Goal: Information Seeking & Learning: Learn about a topic

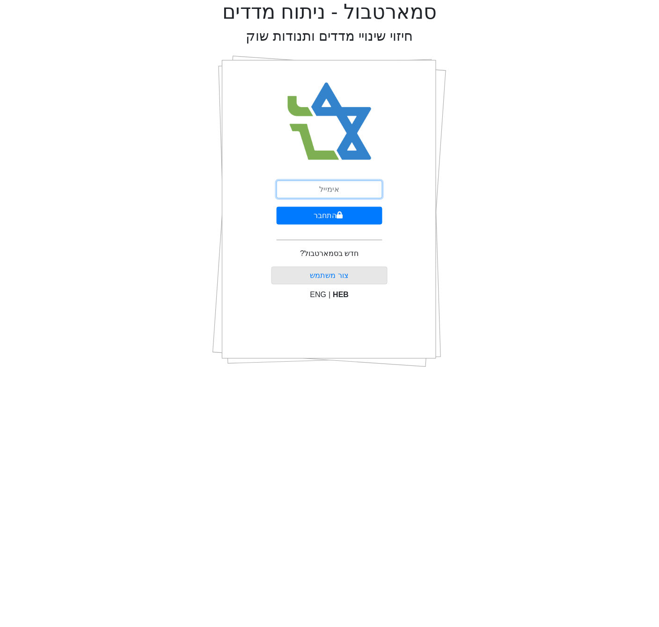
click at [318, 193] on input "email" at bounding box center [329, 190] width 106 height 18
type input "[EMAIL_ADDRESS][DOMAIN_NAME]"
click at [315, 215] on button "התחבר" at bounding box center [329, 216] width 106 height 18
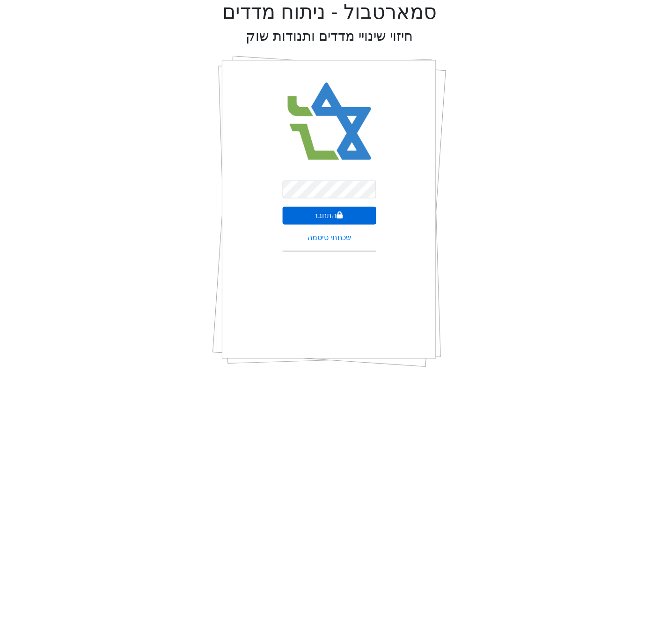
click at [366, 218] on button "התחבר" at bounding box center [330, 216] width 94 height 18
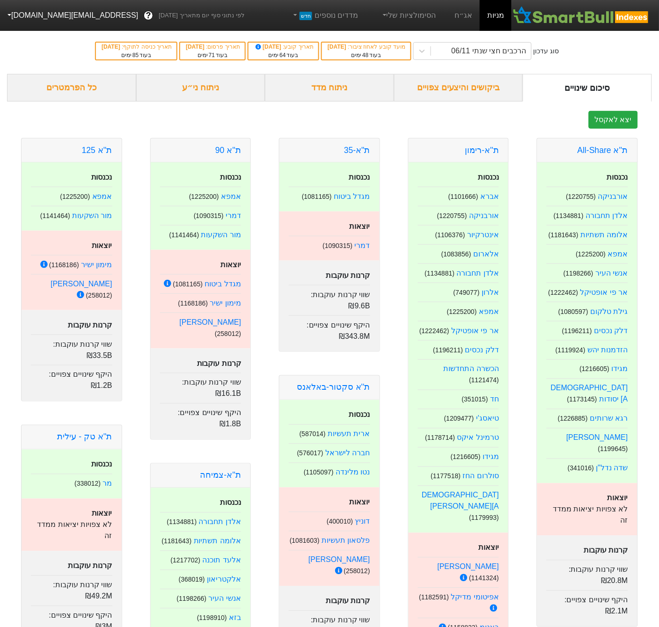
click at [245, 97] on div "ניתוח ני״ע" at bounding box center [200, 88] width 129 height 28
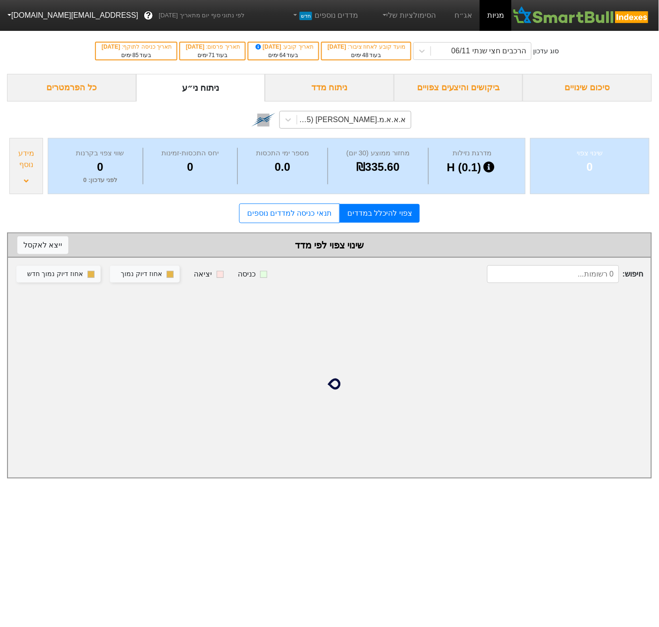
click at [374, 124] on div "א.א.א.מ.[PERSON_NAME] (1169895)" at bounding box center [351, 119] width 110 height 11
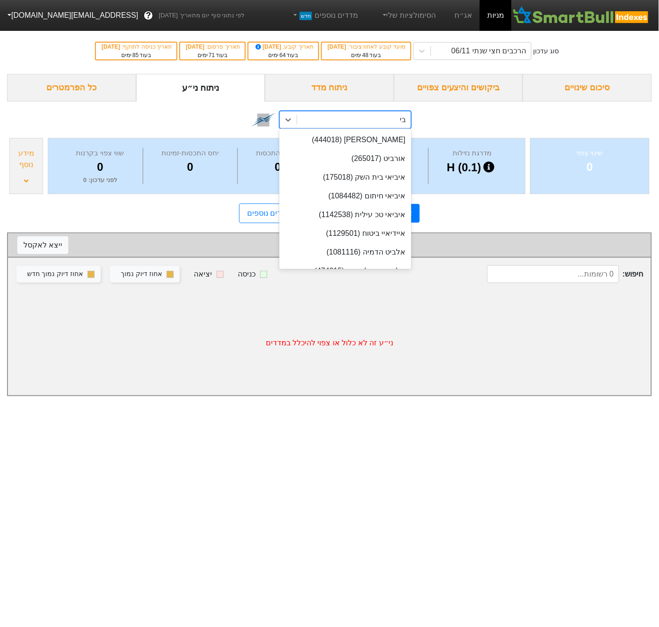
type input "בי ק"
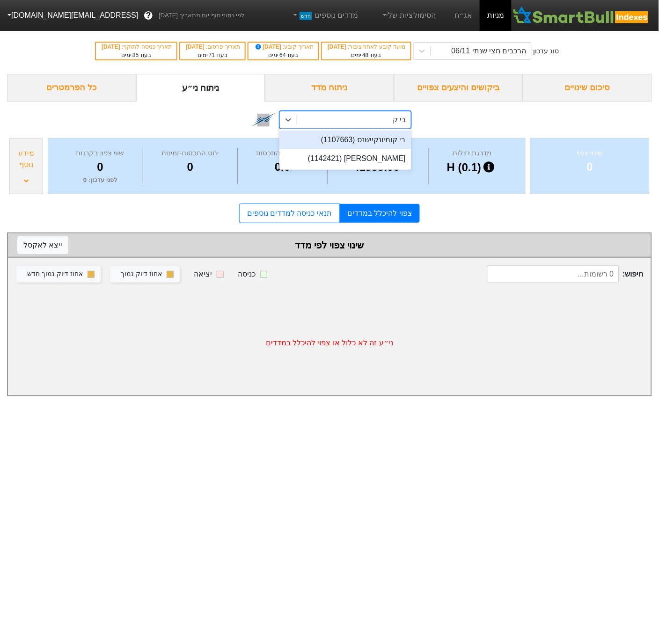
click at [363, 139] on div "בי קומיונקיישנס (1107663)" at bounding box center [345, 140] width 132 height 19
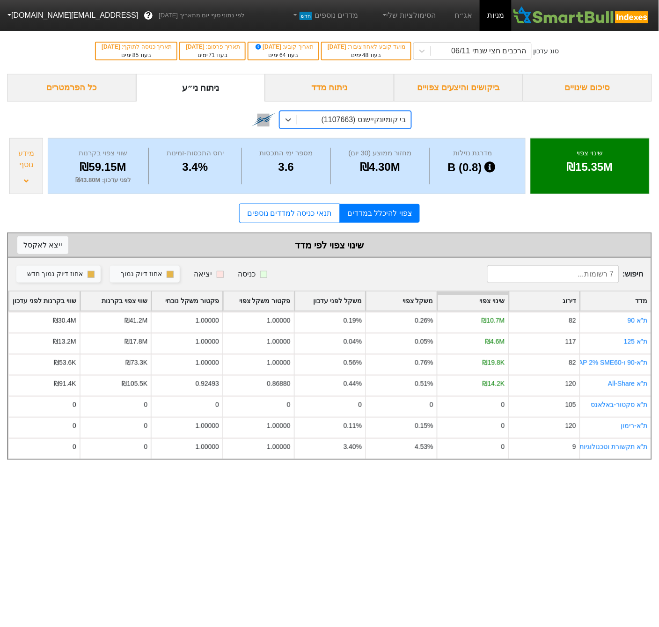
click at [28, 176] on div "מידע נוסף" at bounding box center [26, 166] width 34 height 56
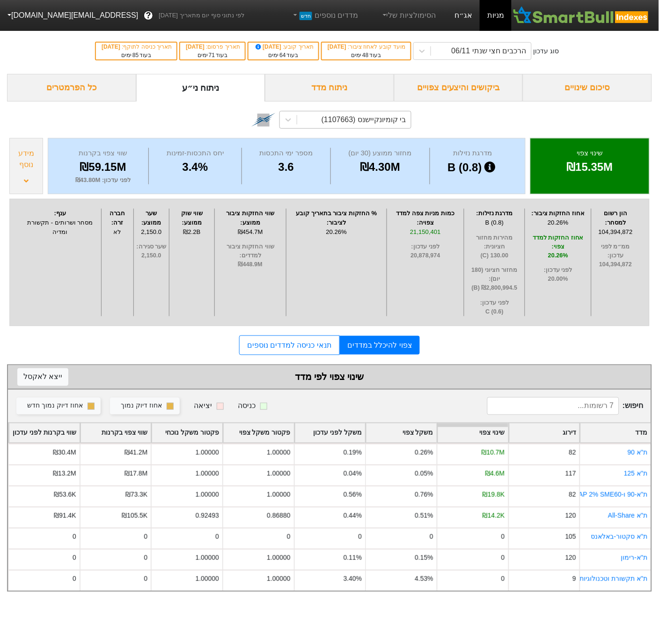
click at [460, 16] on link "אג״ח" at bounding box center [463, 15] width 33 height 31
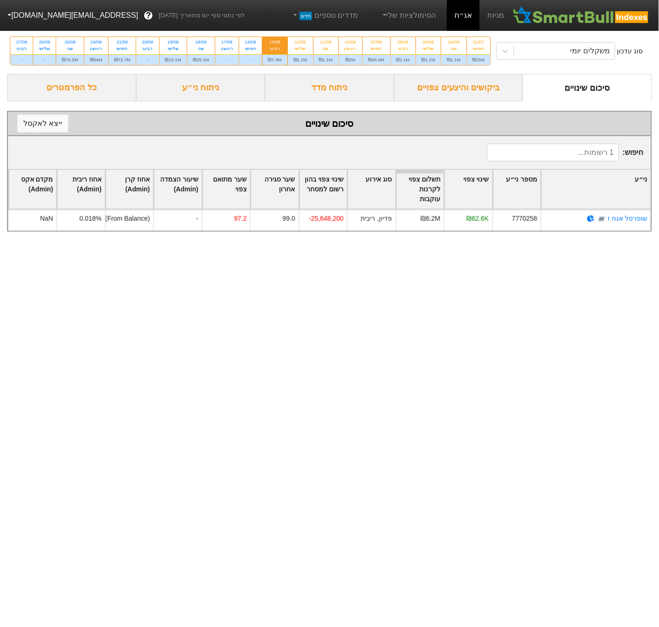
click at [207, 102] on div "ניתוח ני״ע" at bounding box center [200, 88] width 129 height 28
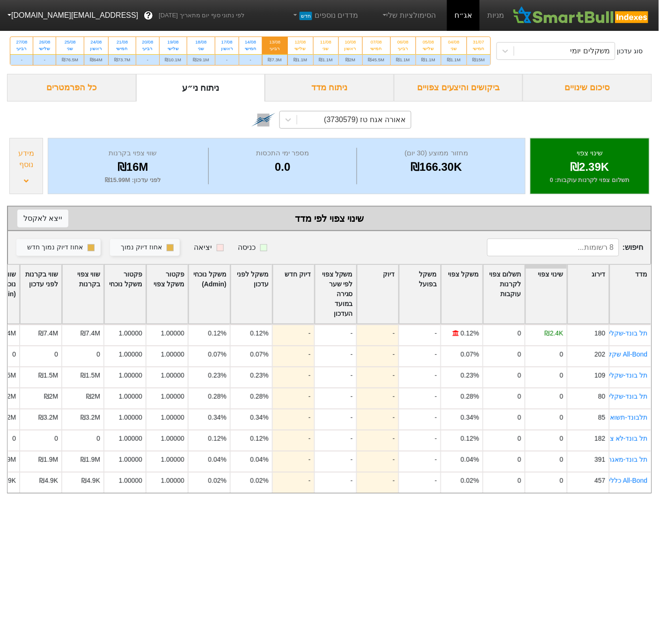
click at [360, 125] on div "אאורה אגח טז (3730579)" at bounding box center [365, 119] width 82 height 11
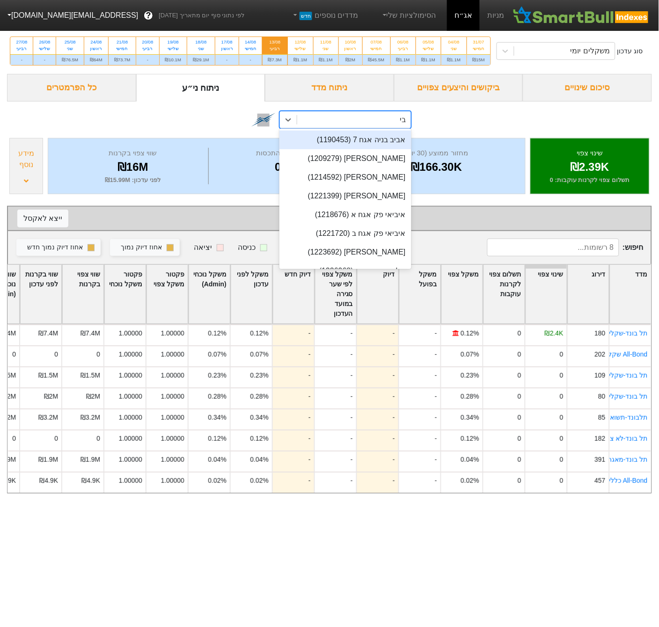
type input "בי ק"
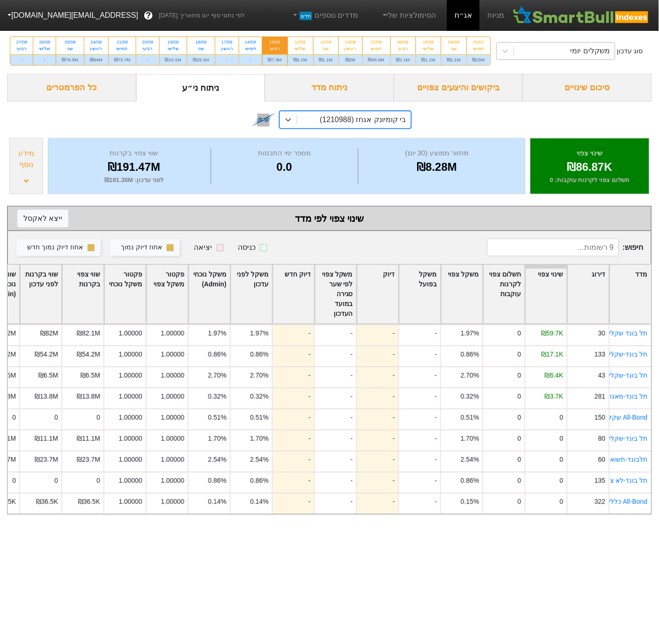
click at [570, 48] on div "משקלים יומי" at bounding box center [589, 50] width 39 height 11
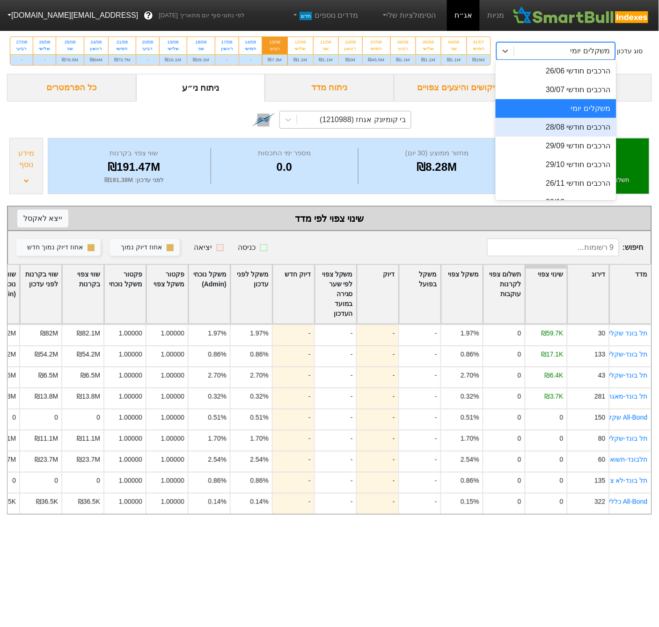
click at [495, 129] on div "הרכבים חודשי 28/08" at bounding box center [555, 127] width 120 height 19
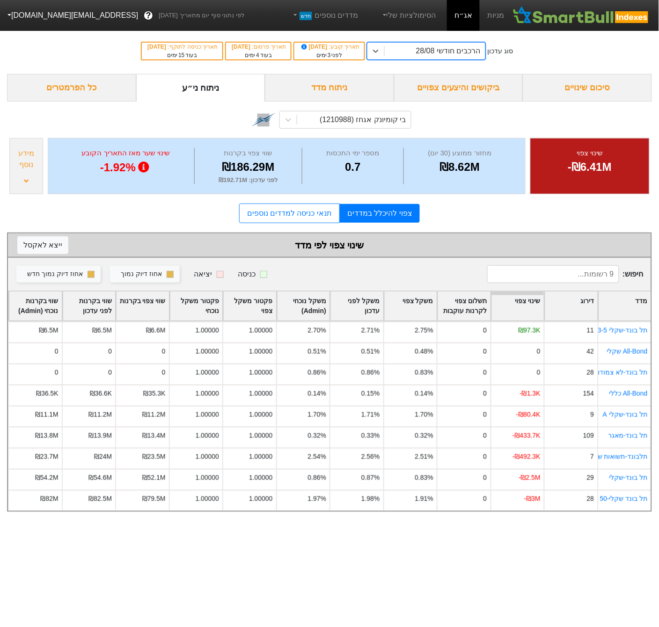
click at [40, 173] on div "מידע נוסף" at bounding box center [26, 166] width 34 height 56
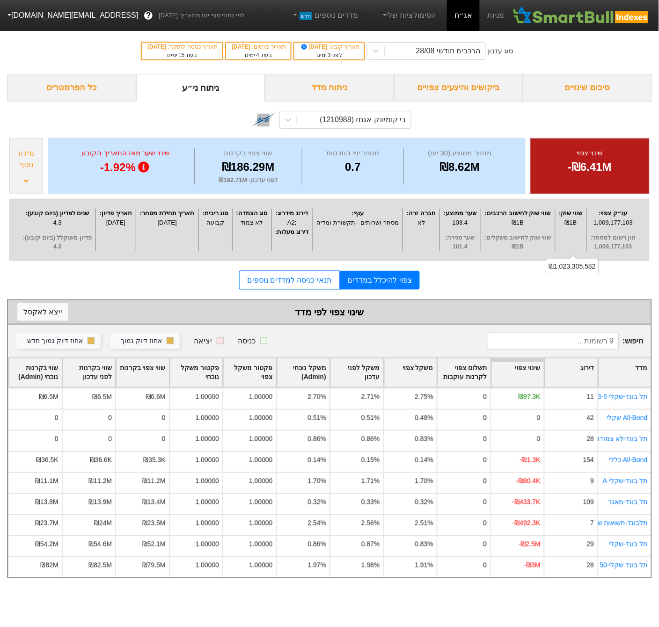
click at [569, 227] on div "₪1B" at bounding box center [571, 222] width 26 height 9
